Goal: Find specific page/section: Find specific page/section

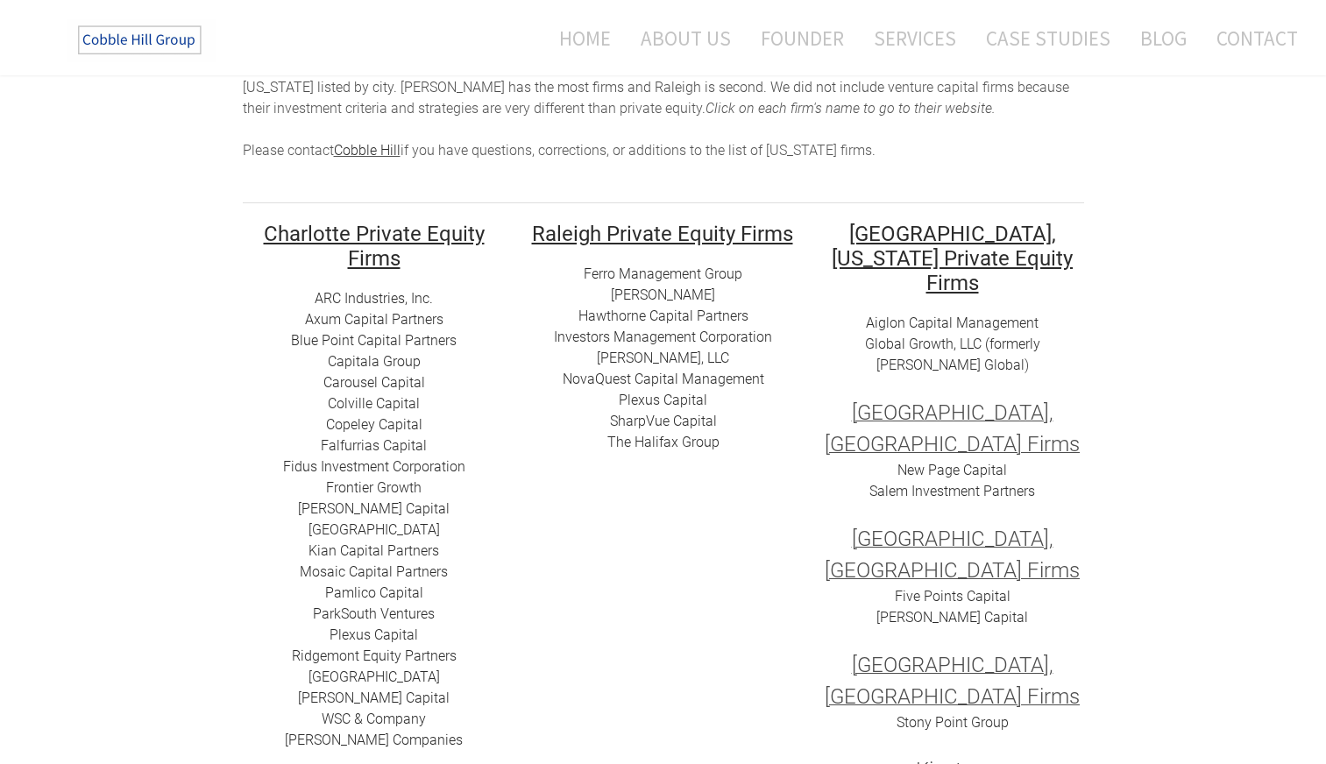
scroll to position [188, 0]
click at [939, 335] on link "Global Growth, LLC (formerly [PERSON_NAME] Global" at bounding box center [952, 354] width 175 height 38
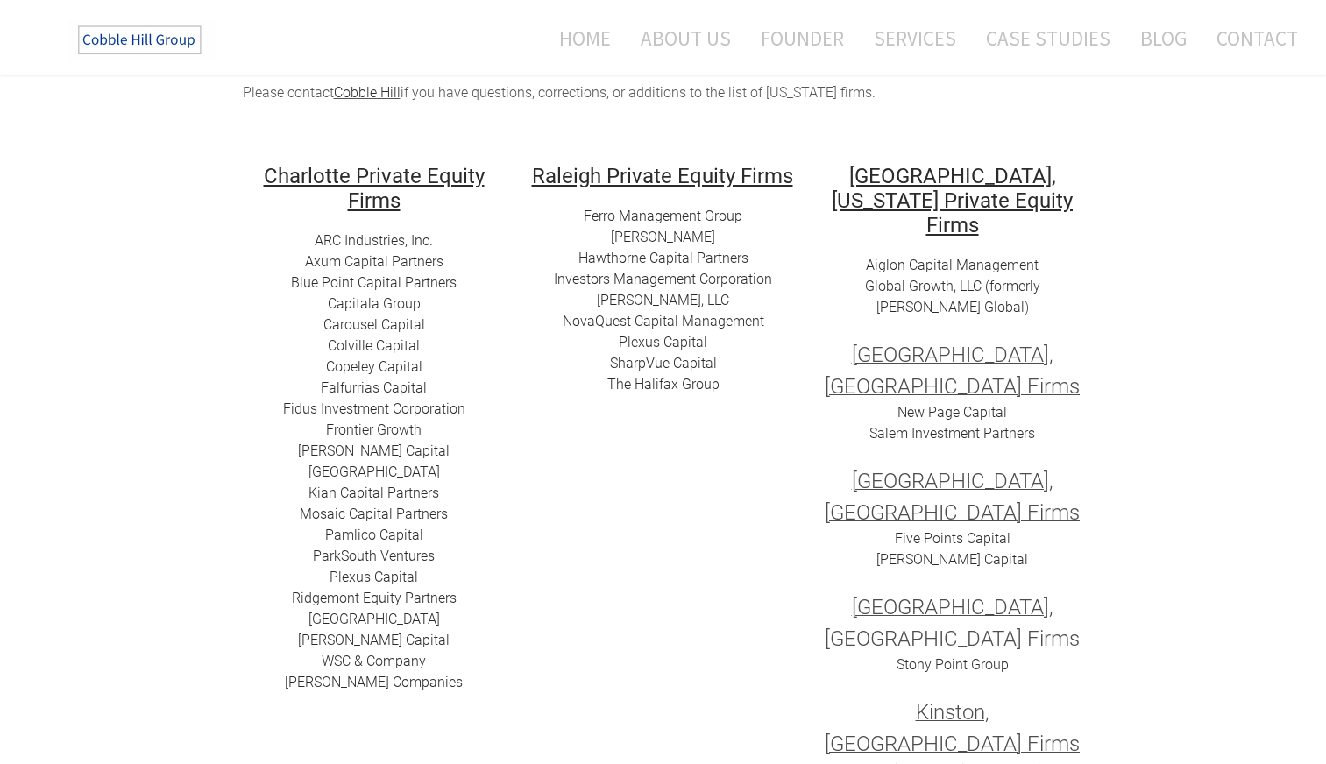
scroll to position [246, 0]
click at [376, 686] on link "[PERSON_NAME] Companies" at bounding box center [374, 681] width 178 height 17
click at [346, 512] on link "Mosaic Capital Partners" at bounding box center [374, 513] width 148 height 17
click at [357, 302] on link "Capitala Group​" at bounding box center [374, 303] width 93 height 17
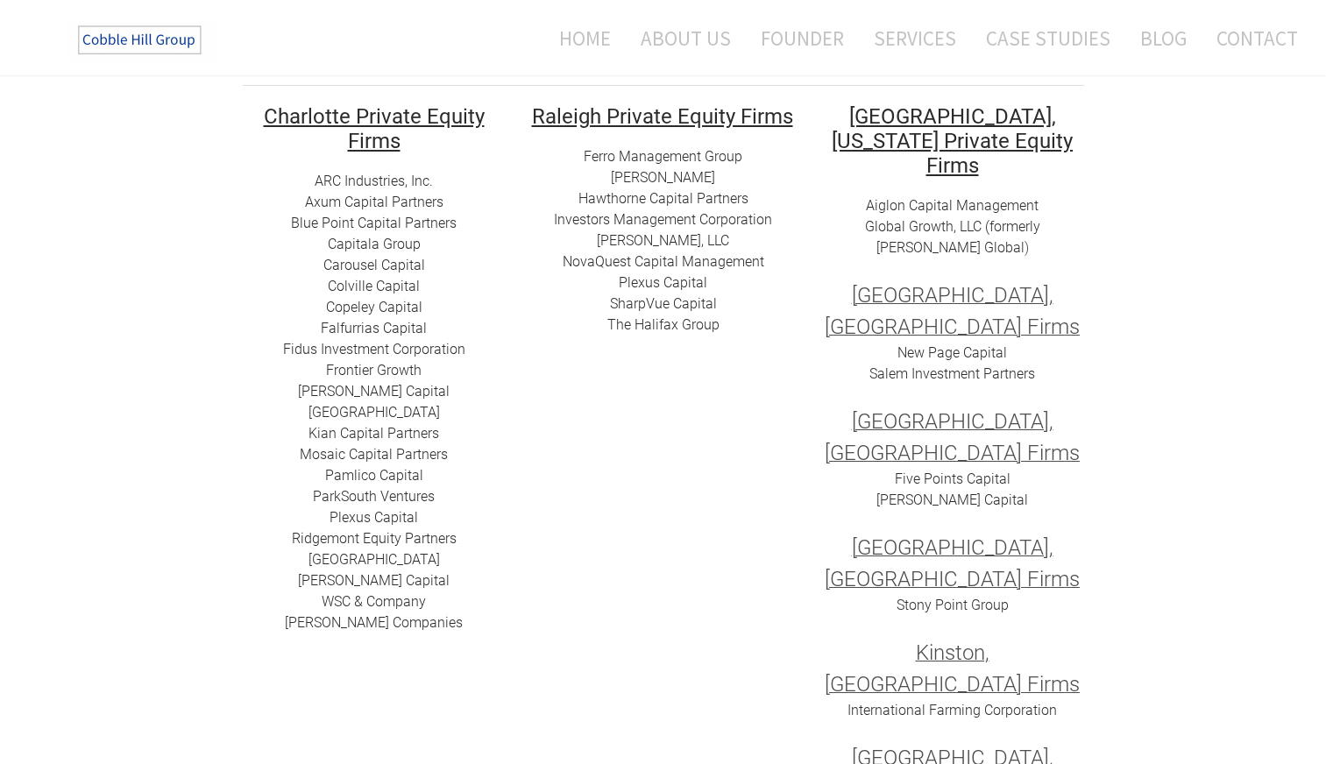
scroll to position [306, 0]
click at [385, 368] on link "Frontier Growth" at bounding box center [374, 369] width 96 height 17
click at [358, 437] on link "​Kian Capital Partners" at bounding box center [374, 432] width 131 height 17
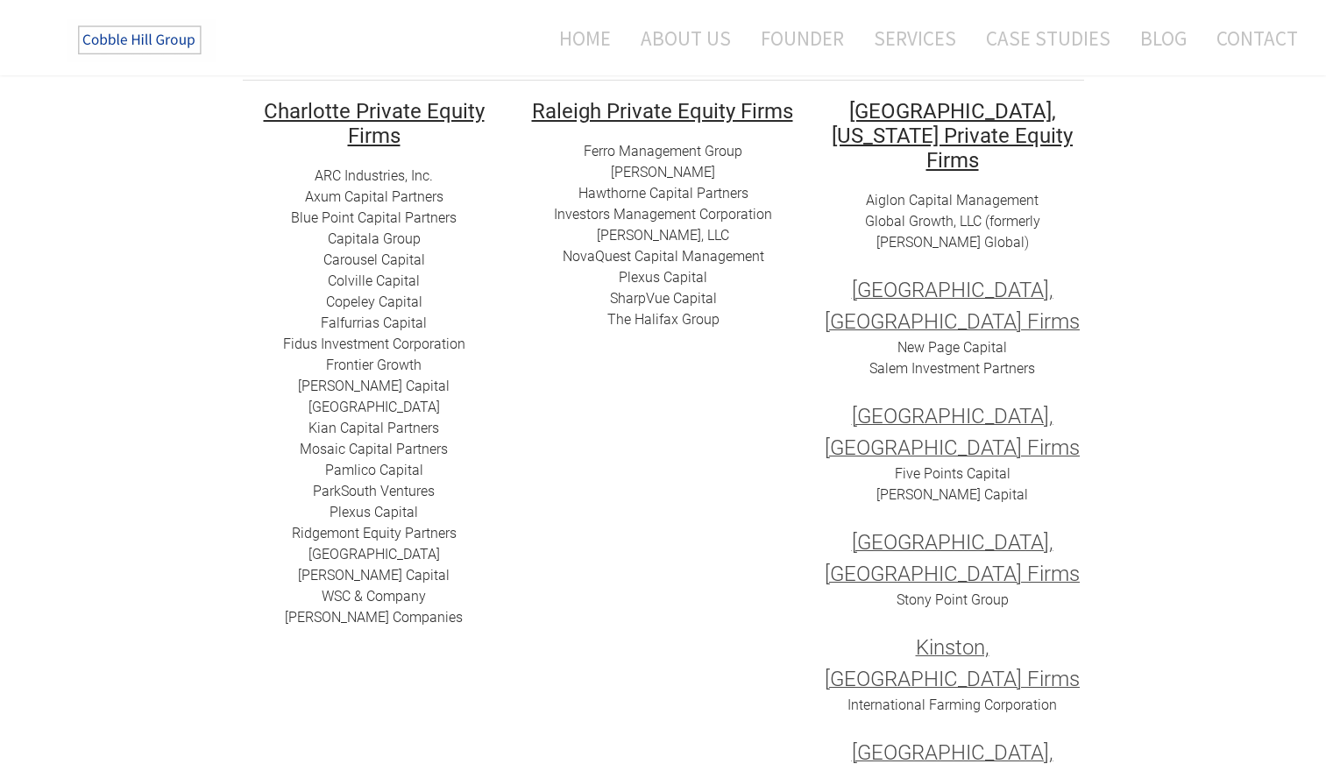
scroll to position [311, 0]
